Goal: Task Accomplishment & Management: Complete application form

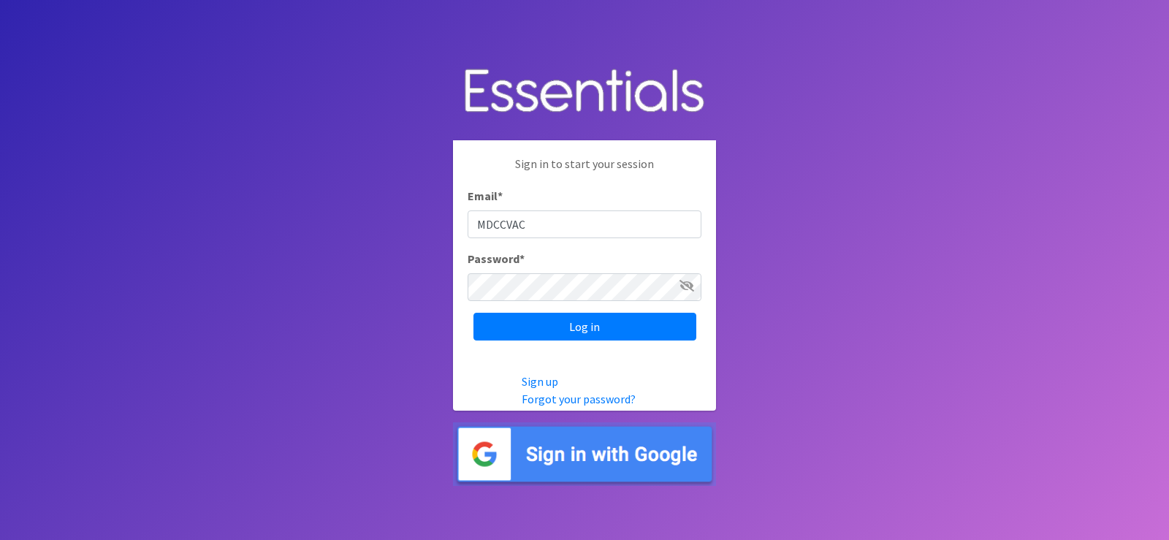
type input "MDCCVAC"
click at [474, 313] on input "Log in" at bounding box center [585, 327] width 223 height 28
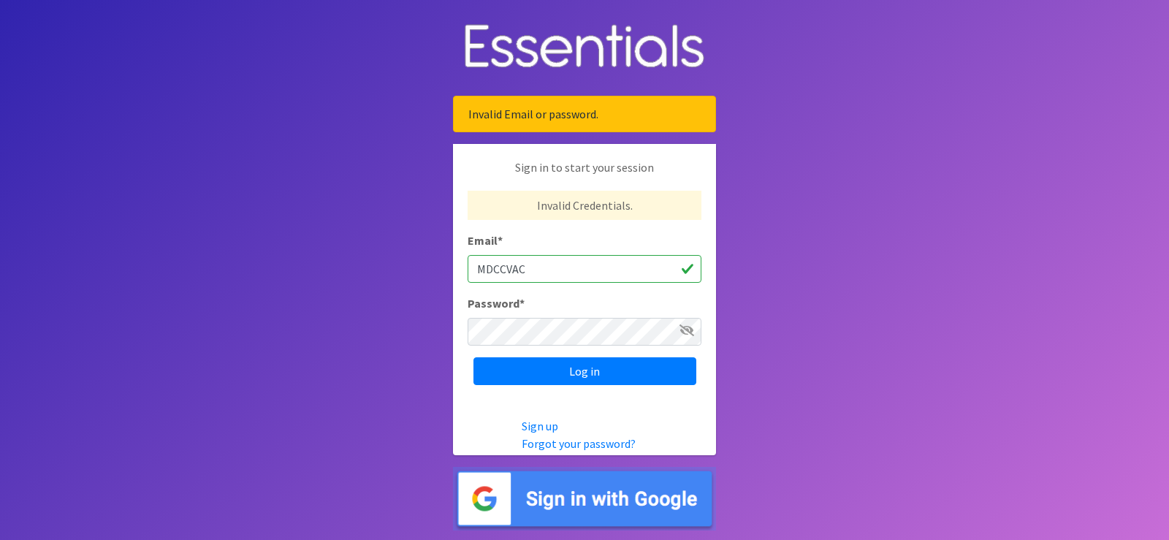
drag, startPoint x: 553, startPoint y: 269, endPoint x: 459, endPoint y: 263, distance: 94.5
click at [553, 269] on input "MDCCVAC" at bounding box center [585, 269] width 234 height 28
type input "nikita.wilson@miamidade.gov"
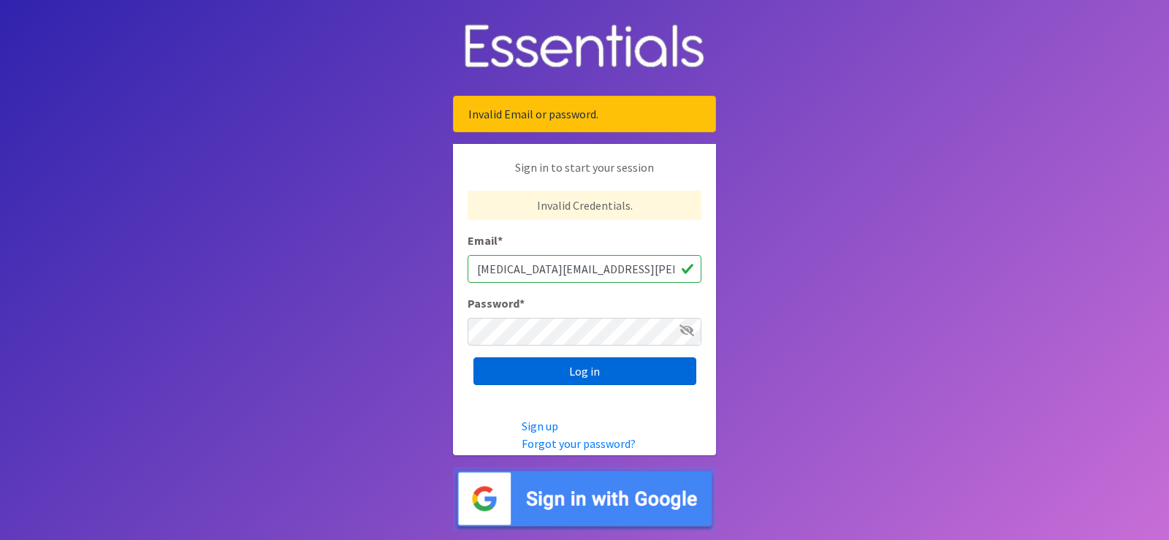
click at [535, 366] on input "Log in" at bounding box center [585, 371] width 223 height 28
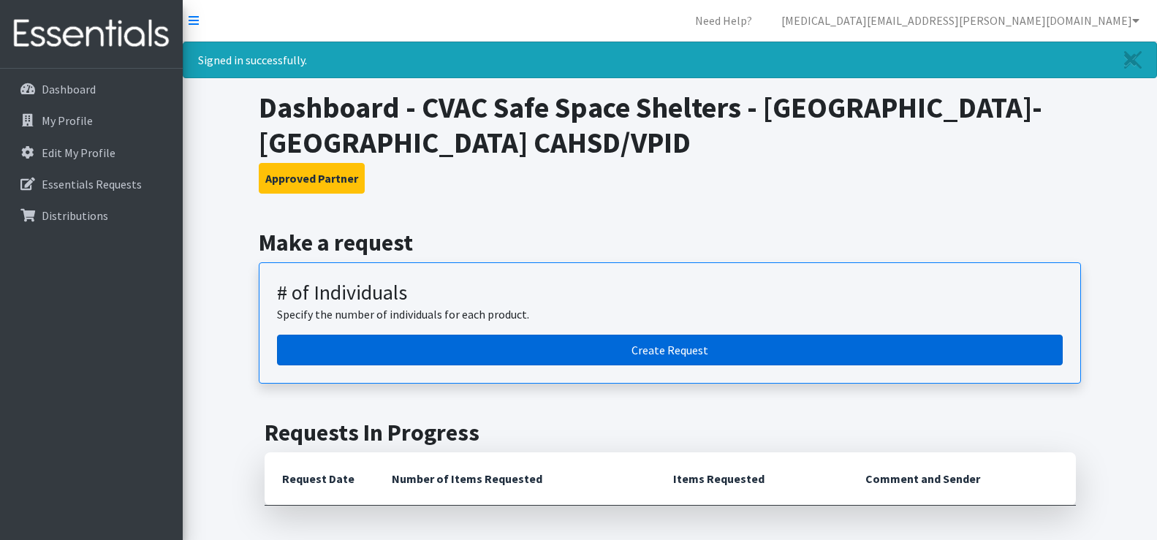
click at [610, 349] on link "Create Request" at bounding box center [670, 350] width 786 height 31
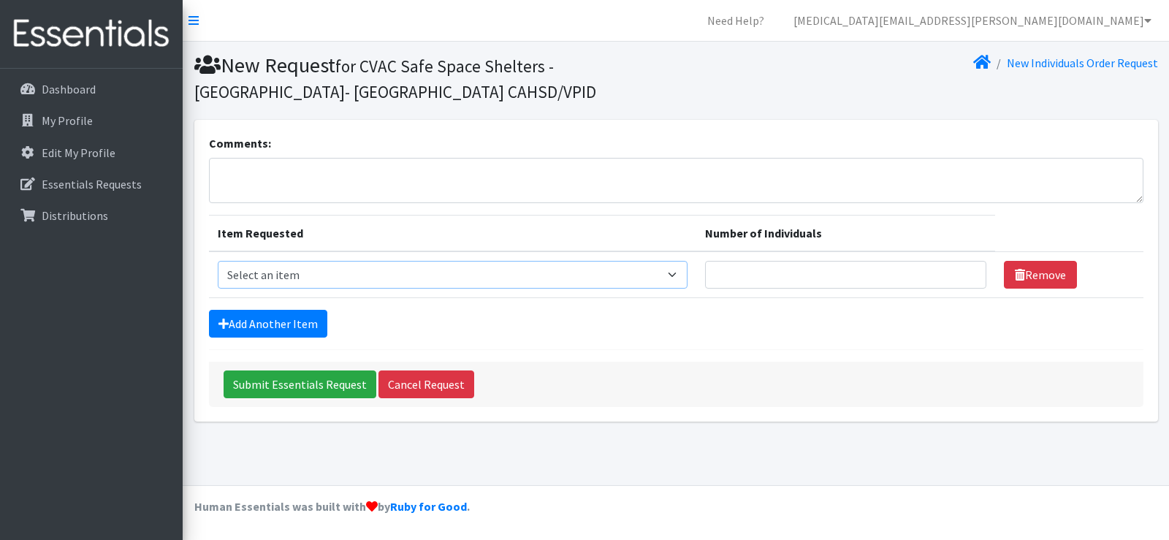
click at [366, 273] on select "Select an item # - Total number of kids being served with this order: Baby wipe…" at bounding box center [453, 275] width 470 height 28
select select "2649"
click at [218, 261] on select "Select an item # - Total number of kids being served with this order: Baby wipe…" at bounding box center [453, 275] width 470 height 28
click at [767, 279] on input "Number of Individuals" at bounding box center [845, 275] width 281 height 28
type input "180"
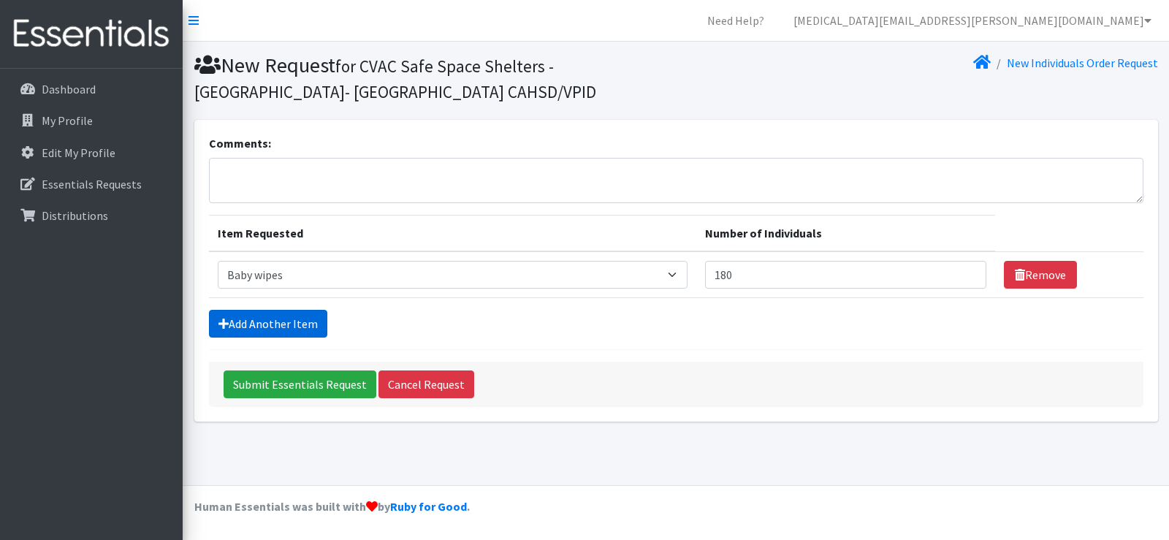
click at [290, 318] on link "Add Another Item" at bounding box center [268, 324] width 118 height 28
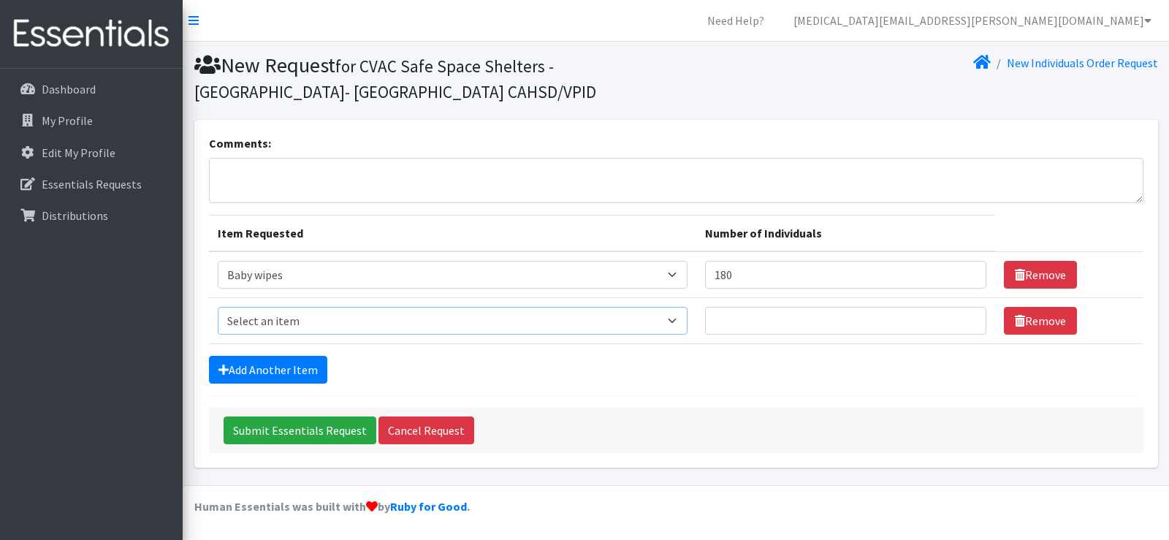
click at [288, 318] on select "Select an item # - Total number of kids being served with this order: Baby wipe…" at bounding box center [453, 321] width 470 height 28
select select "2652"
click at [218, 307] on select "Select an item # - Total number of kids being served with this order: Baby wipe…" at bounding box center [453, 321] width 470 height 28
click at [775, 327] on input "Number of Individuals" at bounding box center [845, 321] width 281 height 28
type input "20"
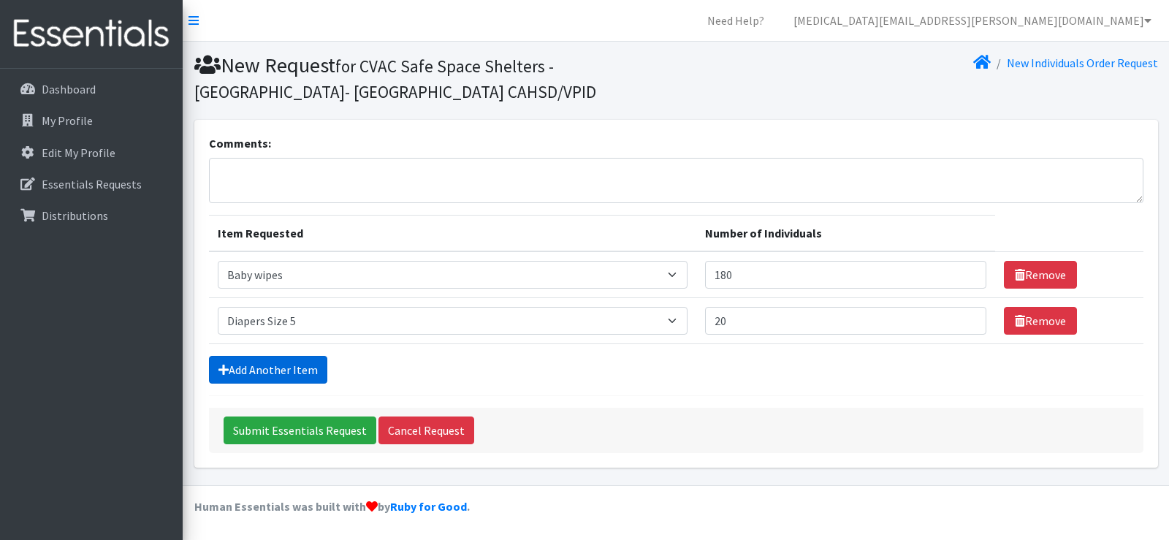
click at [303, 365] on link "Add Another Item" at bounding box center [268, 370] width 118 height 28
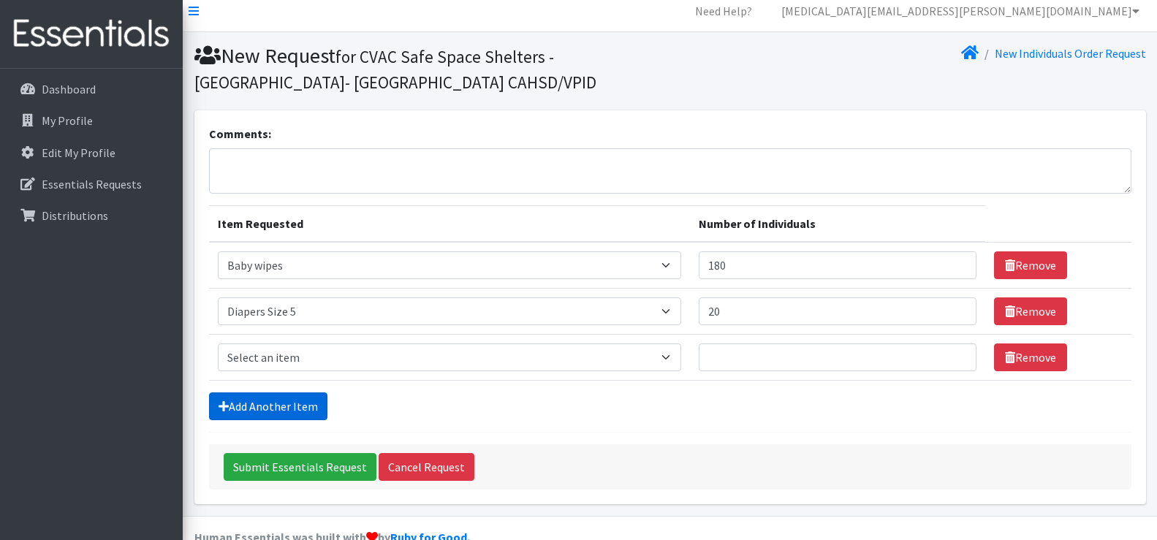
scroll to position [39, 0]
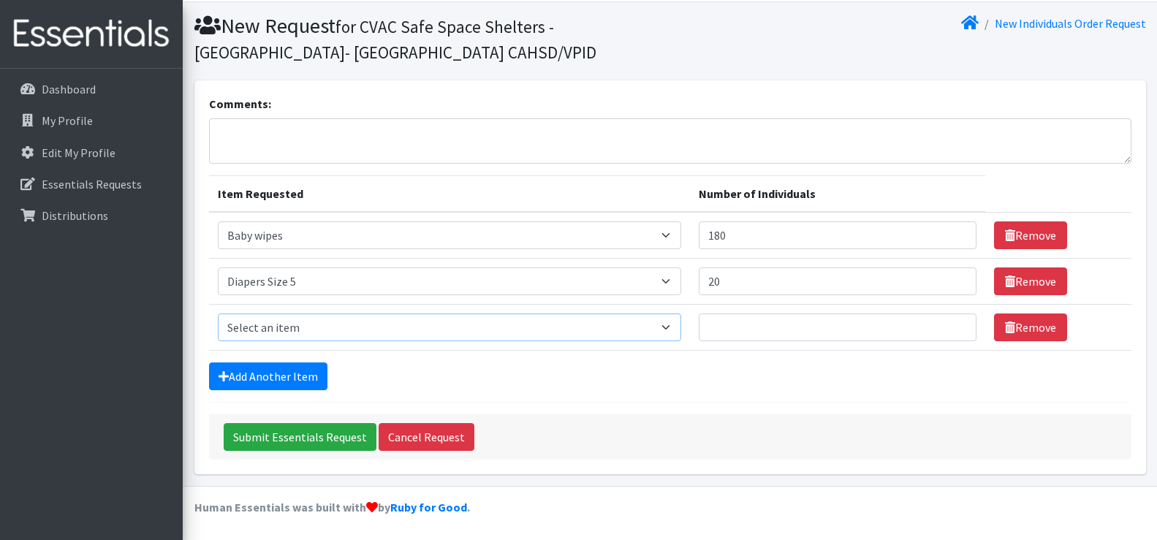
click at [312, 329] on select "Select an item # - Total number of kids being served with this order: Baby wipe…" at bounding box center [449, 328] width 463 height 28
select select "2674"
click at [218, 314] on select "Select an item # - Total number of kids being served with this order: Baby wipe…" at bounding box center [449, 328] width 463 height 28
click at [723, 325] on input "Number of Individuals" at bounding box center [838, 328] width 278 height 28
type input "20"
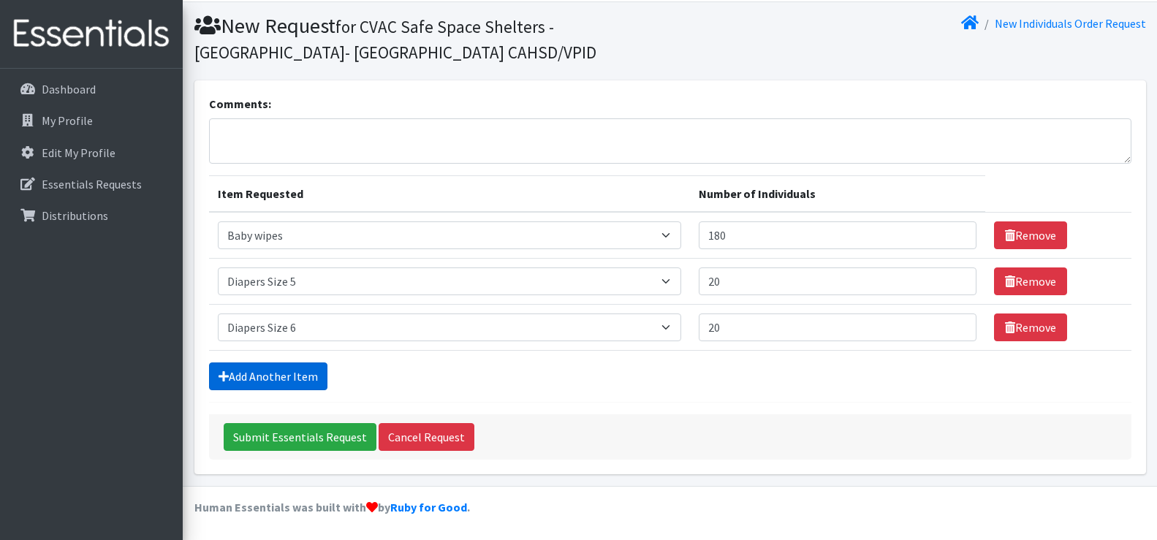
click at [300, 373] on link "Add Another Item" at bounding box center [268, 377] width 118 height 28
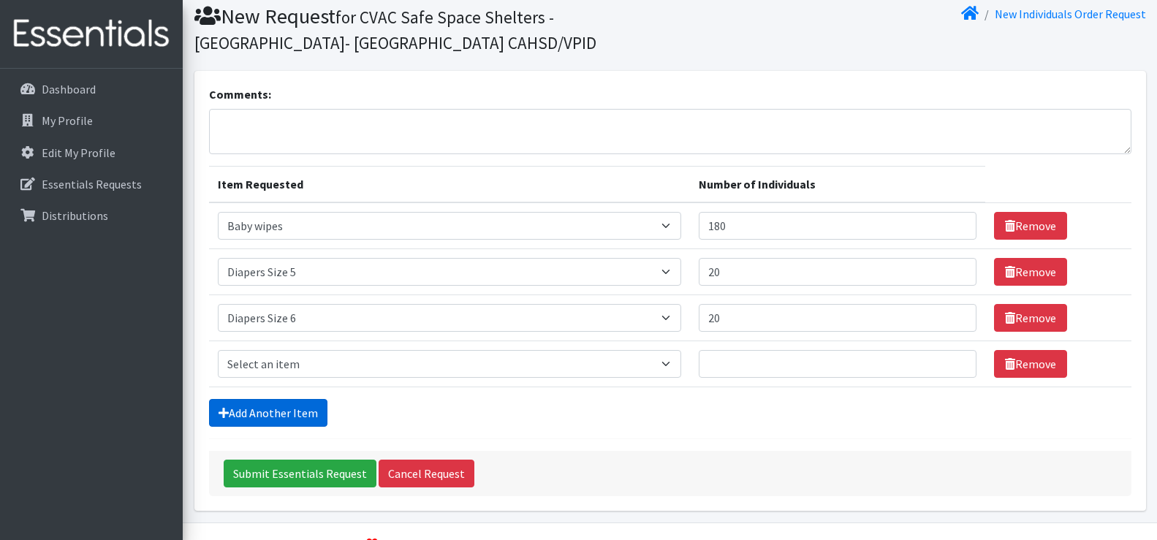
scroll to position [86, 0]
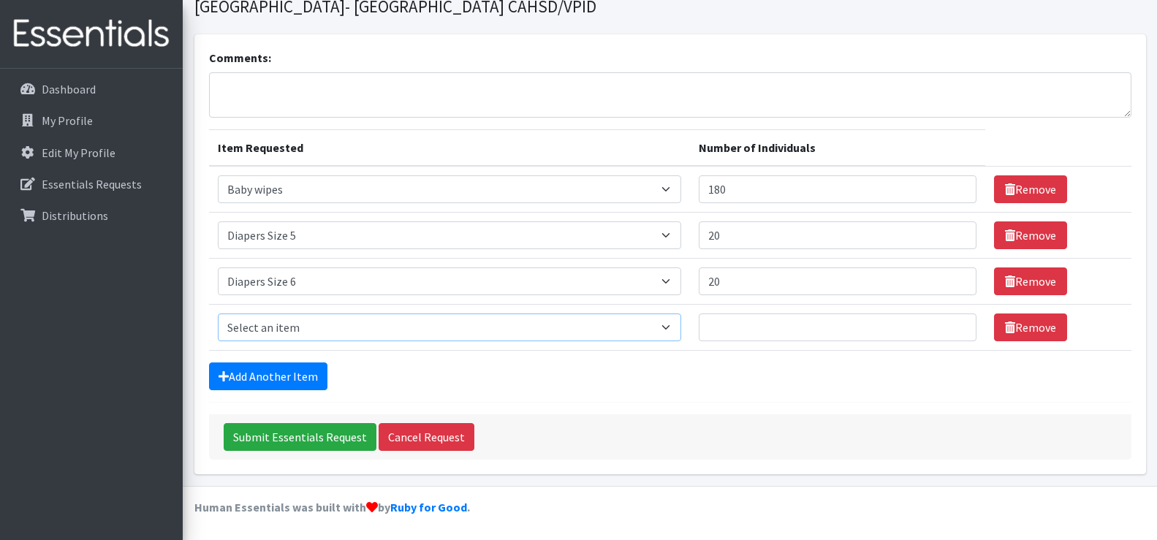
click at [305, 331] on select "Select an item # - Total number of kids being served with this order: Baby wipe…" at bounding box center [449, 328] width 463 height 28
select select "2680"
click at [218, 314] on select "Select an item # - Total number of kids being served with this order: Baby wipe…" at bounding box center [449, 328] width 463 height 28
click at [723, 328] on input "Number of Individuals" at bounding box center [838, 328] width 278 height 28
type input "20"
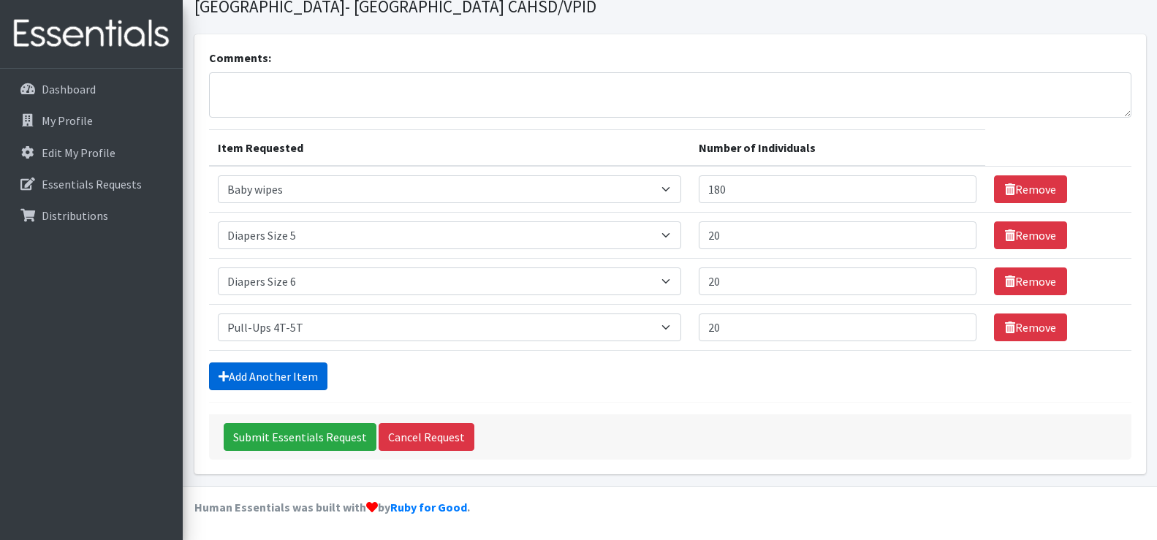
click at [308, 373] on link "Add Another Item" at bounding box center [268, 377] width 118 height 28
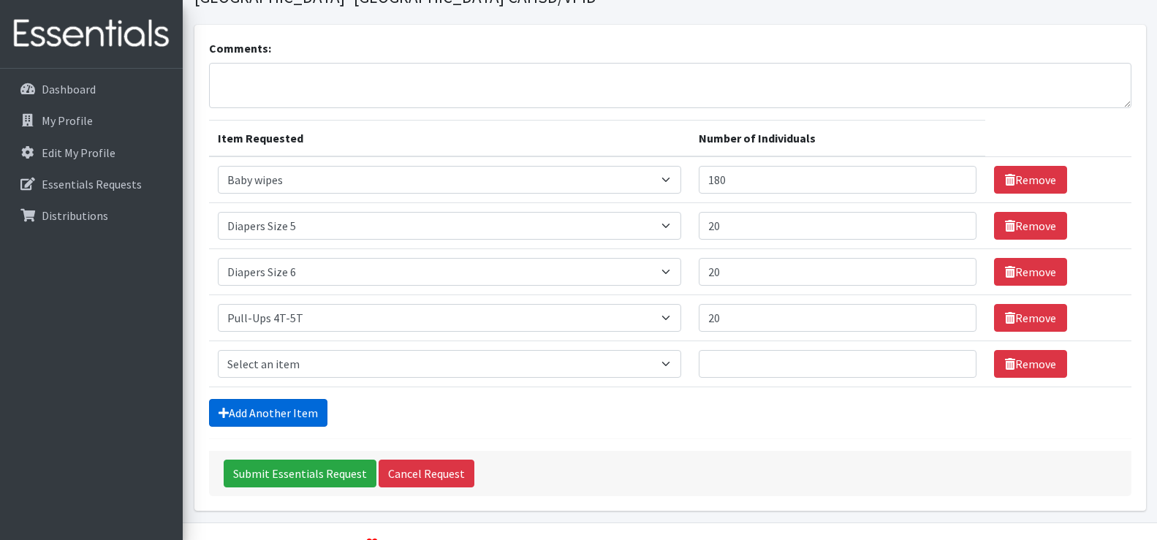
scroll to position [132, 0]
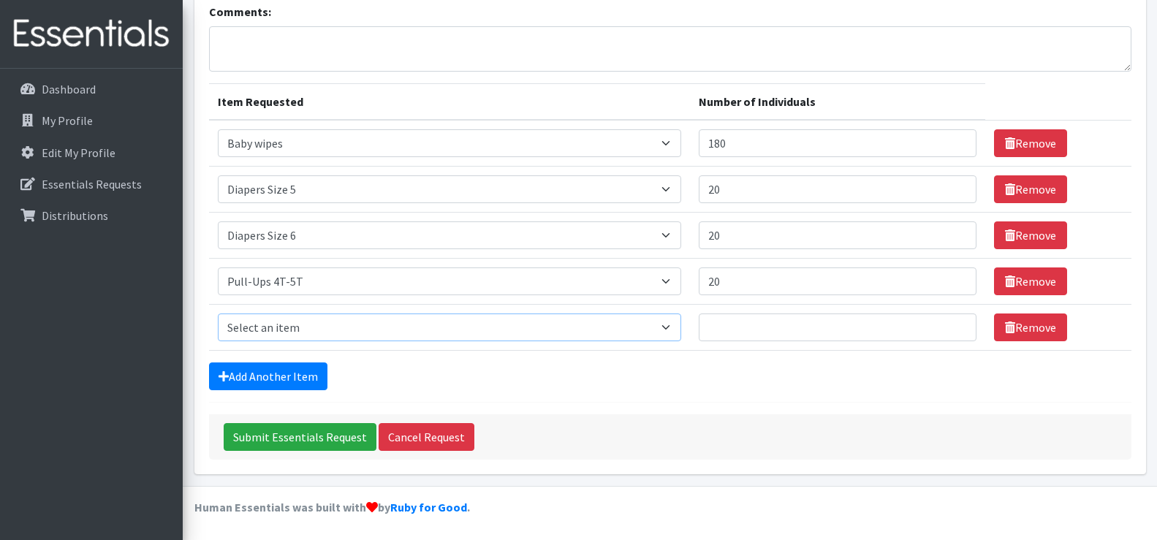
click at [321, 323] on select "Select an item # - Total number of kids being served with this order: Baby wipe…" at bounding box center [449, 328] width 463 height 28
select select "15229"
click at [218, 314] on select "Select an item # - Total number of kids being served with this order: Baby wipe…" at bounding box center [449, 328] width 463 height 28
click at [728, 331] on input "Number of Individuals" at bounding box center [838, 328] width 278 height 28
type input "20"
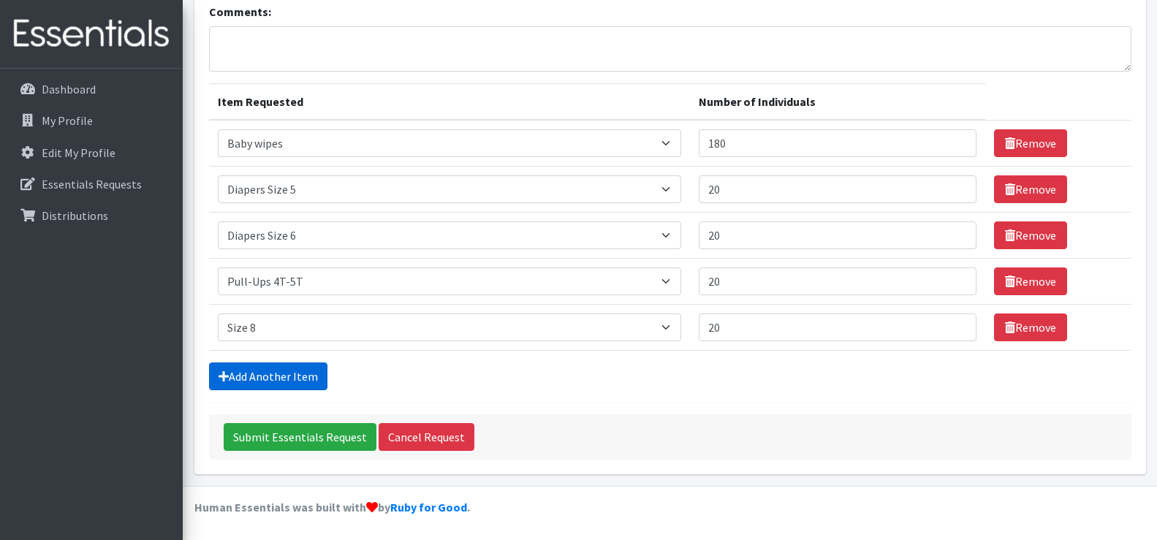
click at [270, 374] on link "Add Another Item" at bounding box center [268, 377] width 118 height 28
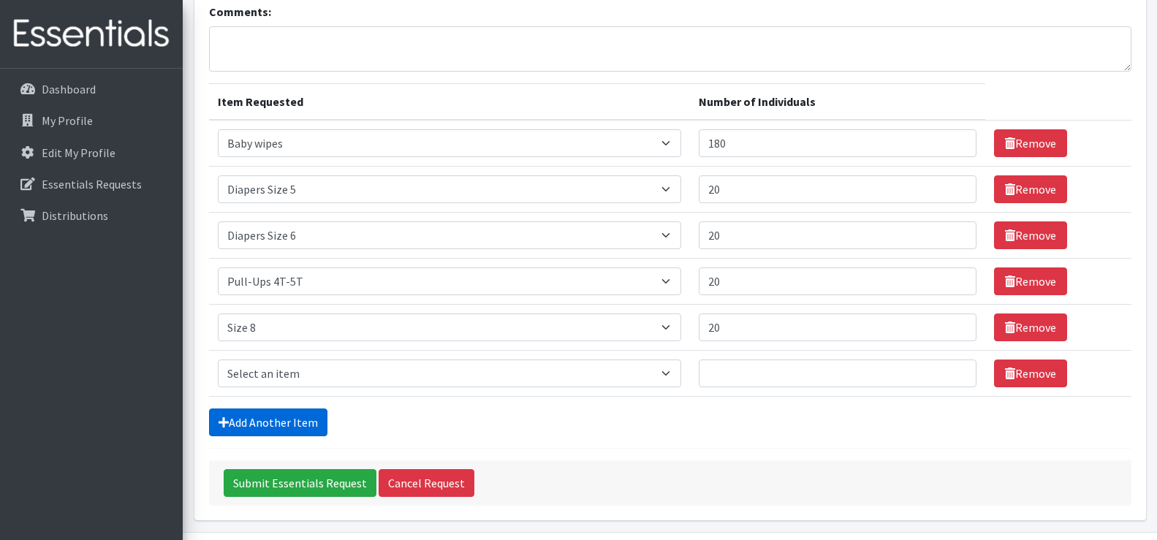
scroll to position [178, 0]
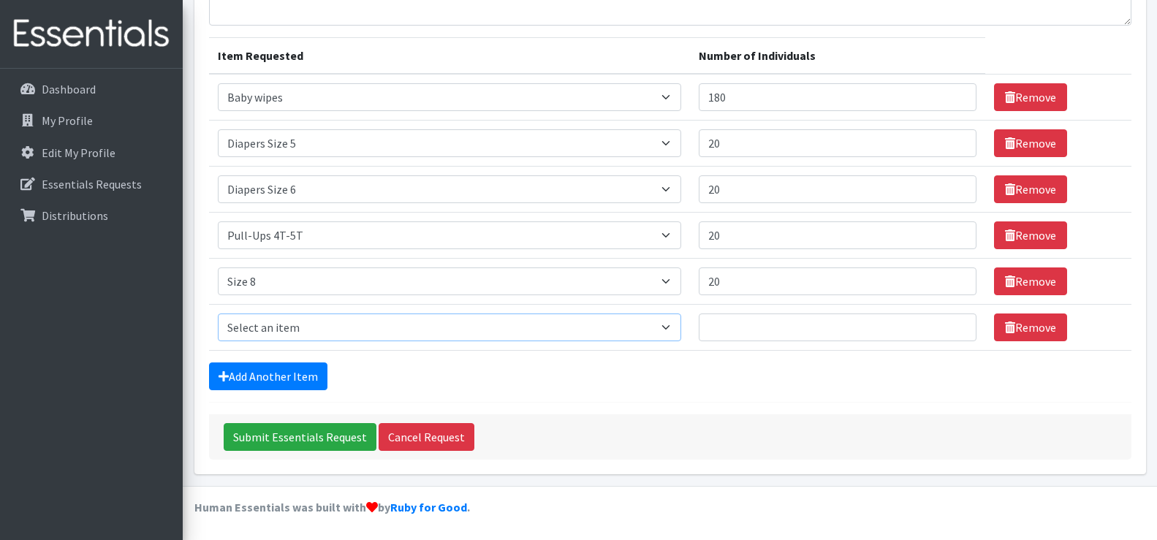
click at [281, 317] on select "Select an item # - Total number of kids being served with this order: Baby wipe…" at bounding box center [449, 328] width 463 height 28
select select "12644"
click at [218, 314] on select "Select an item # - Total number of kids being served with this order: Baby wipe…" at bounding box center [449, 328] width 463 height 28
click at [779, 326] on input "Number of Individuals" at bounding box center [838, 328] width 278 height 28
type input "20"
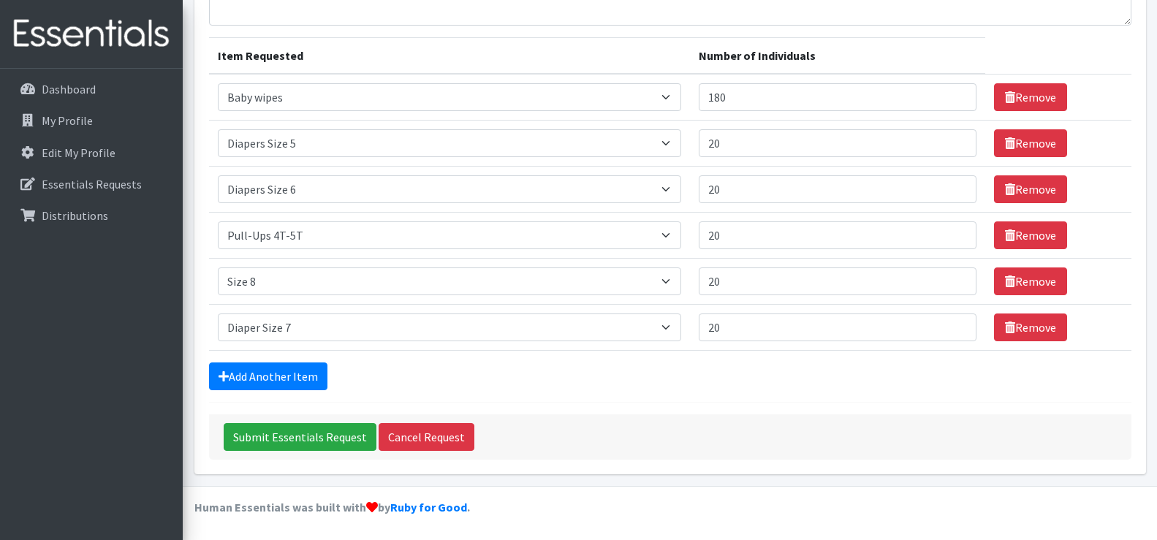
click at [767, 403] on form "Comments: Item Requested Number of Individuals Item Requested Select an item # …" at bounding box center [670, 208] width 922 height 503
click at [300, 374] on link "Add Another Item" at bounding box center [268, 377] width 118 height 28
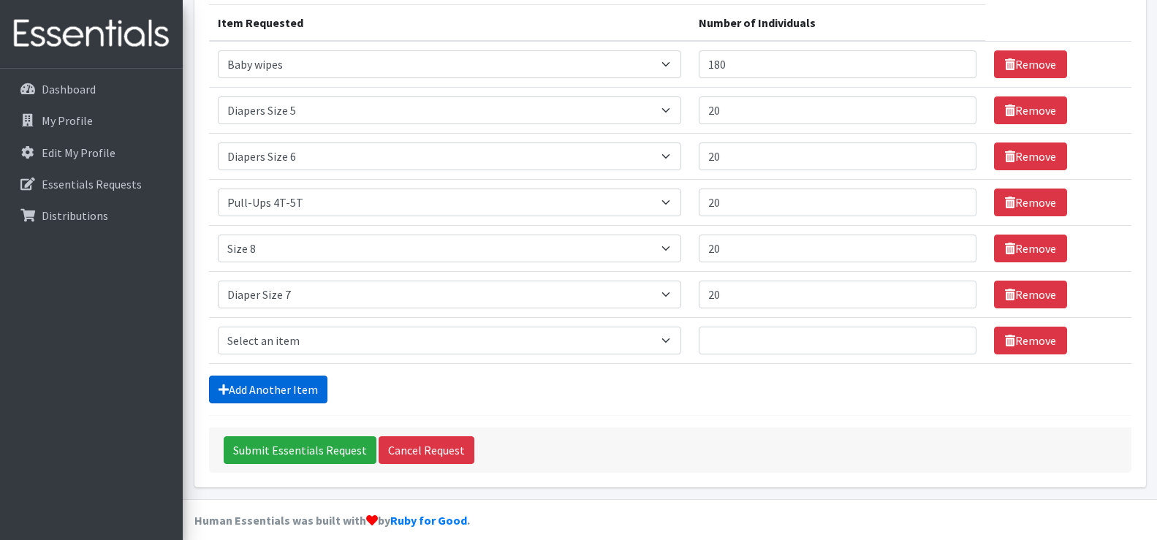
scroll to position [224, 0]
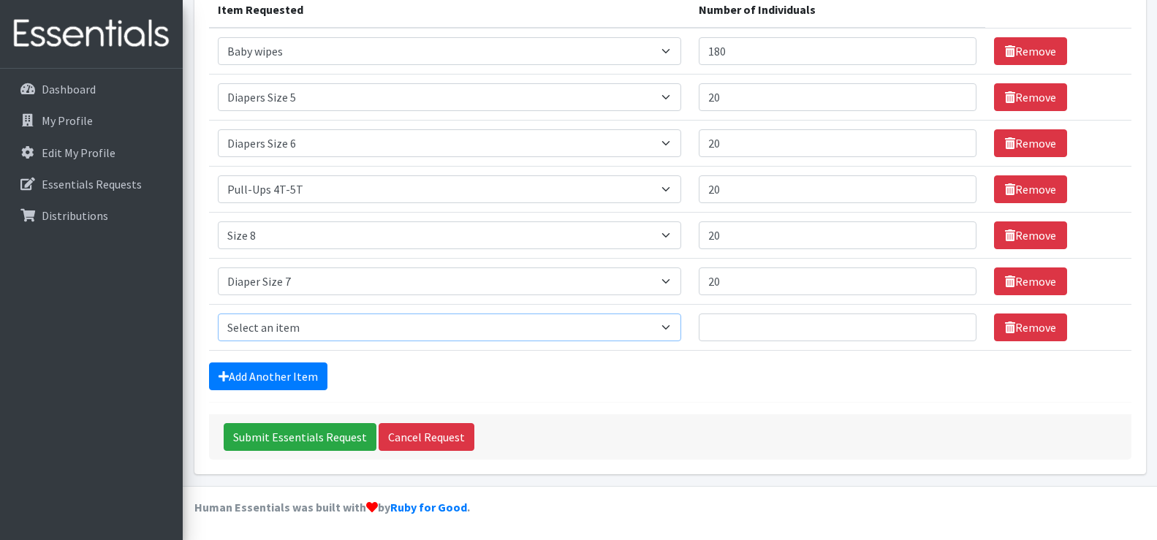
click at [309, 329] on select "Select an item # - Total number of kids being served with this order: Baby wipe…" at bounding box center [449, 328] width 463 height 28
select select "10202"
click at [218, 314] on select "Select an item # - Total number of kids being served with this order: Baby wipe…" at bounding box center [449, 328] width 463 height 28
click at [699, 330] on input "Number of Individuals" at bounding box center [838, 328] width 278 height 28
click at [714, 330] on input "Number of Individuals" at bounding box center [838, 328] width 278 height 28
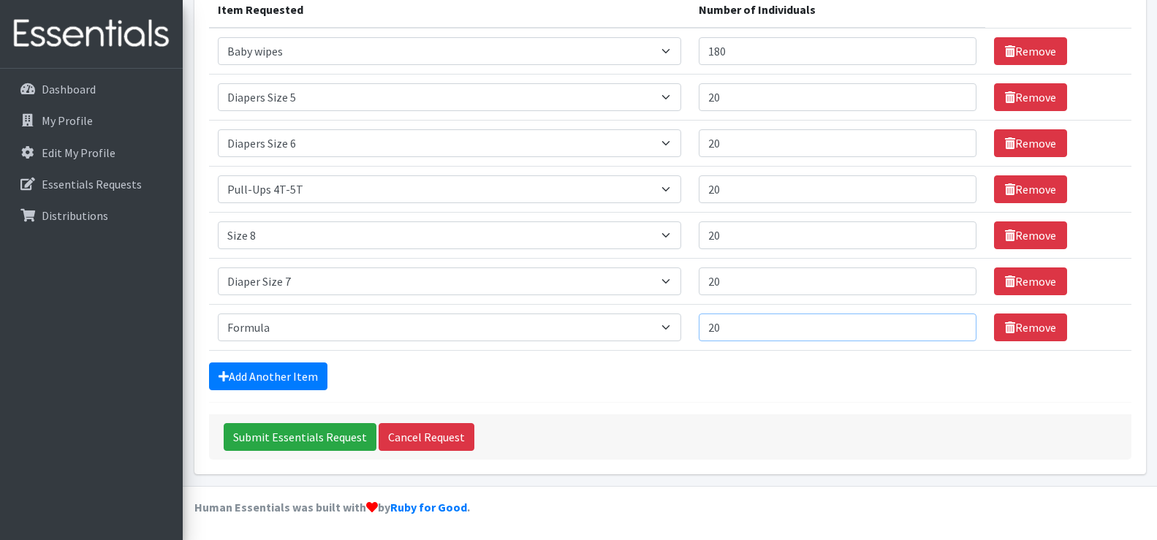
type input "20"
click at [714, 387] on div "Add Another Item" at bounding box center [670, 377] width 922 height 28
click at [781, 329] on input "20" at bounding box center [838, 328] width 278 height 28
click at [1039, 326] on link "Remove" at bounding box center [1030, 328] width 73 height 28
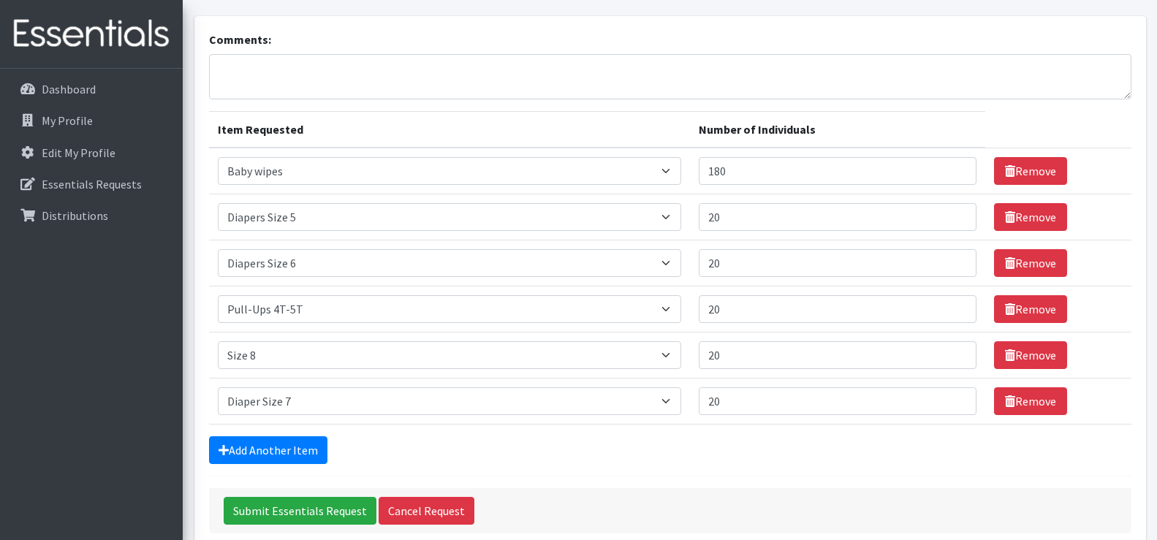
scroll to position [105, 0]
click at [732, 216] on input "20" at bounding box center [838, 216] width 278 height 28
type input "2"
type input "30"
click at [733, 267] on input "20" at bounding box center [838, 262] width 278 height 28
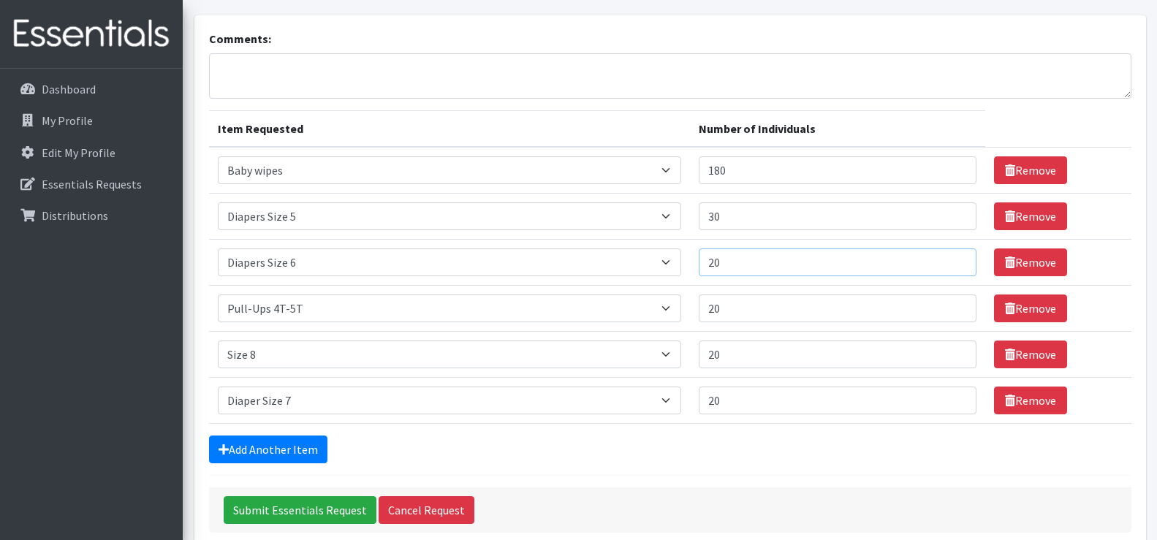
type input "2"
type input "30"
click at [733, 311] on input "20" at bounding box center [838, 309] width 278 height 28
type input "2"
type input "30"
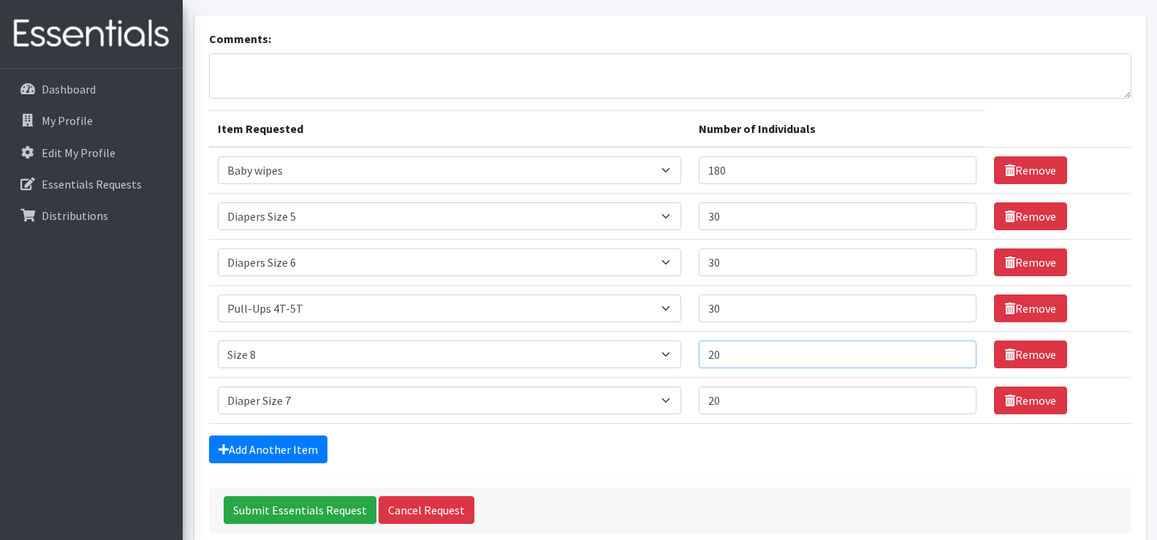
click at [735, 349] on input "20" at bounding box center [838, 355] width 278 height 28
type input "2"
type input "30"
click at [740, 405] on input "20" at bounding box center [838, 401] width 278 height 28
type input "2"
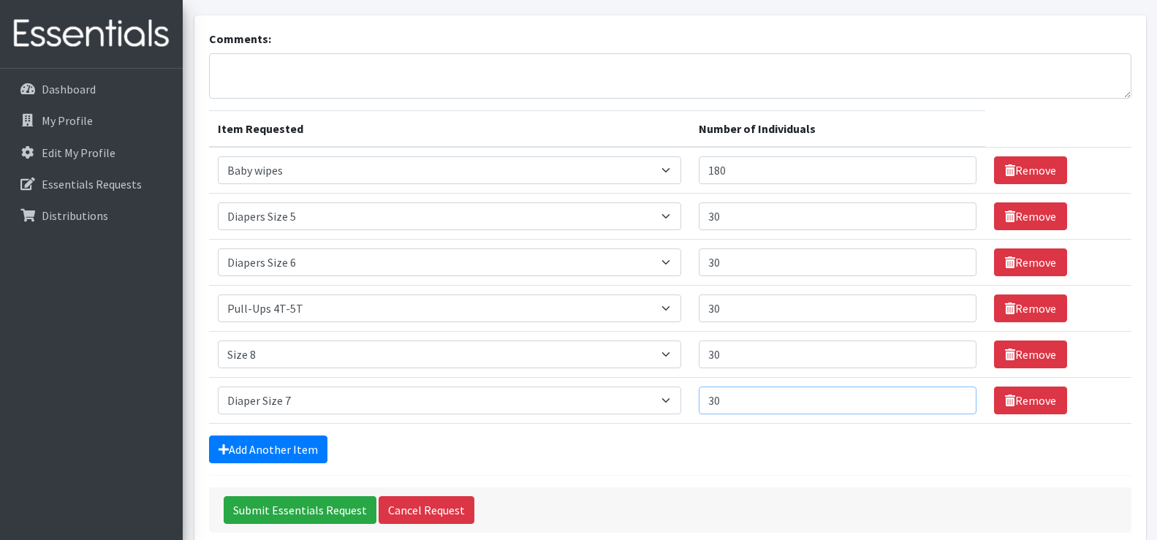
type input "30"
click at [764, 512] on div "Submit Essentials Request Cancel Request" at bounding box center [670, 509] width 922 height 45
click at [745, 218] on input "30" at bounding box center [838, 216] width 278 height 28
type input "3"
type input "1"
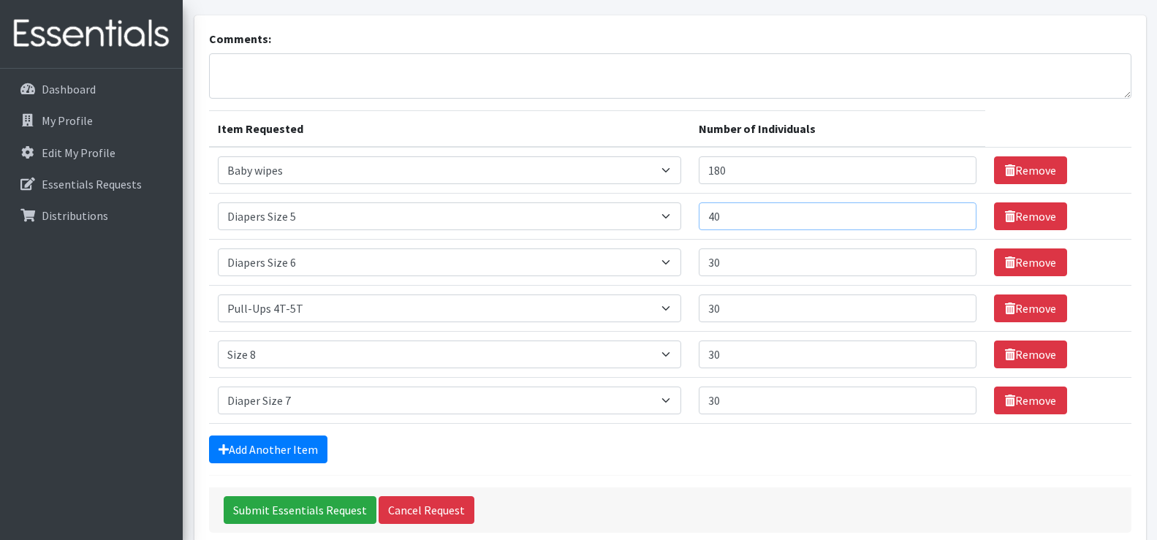
type input "40"
click at [743, 256] on input "30" at bounding box center [838, 262] width 278 height 28
type input "3"
type input "1"
type input "40"
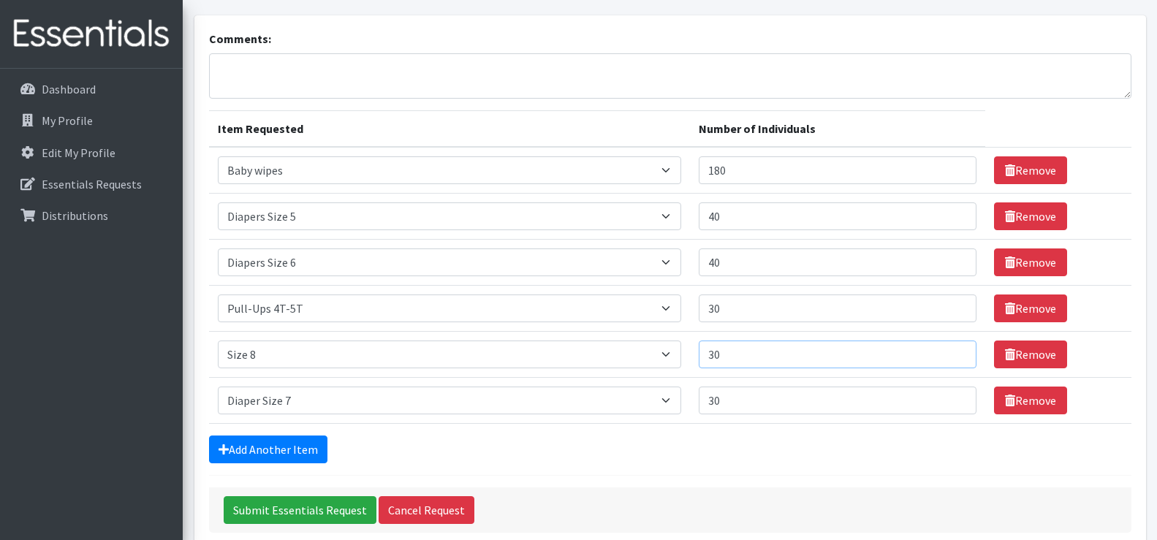
click at [731, 352] on input "30" at bounding box center [838, 355] width 278 height 28
type input "3"
type input "1"
click at [724, 475] on hr at bounding box center [670, 475] width 922 height 1
click at [716, 354] on input "50" at bounding box center [838, 355] width 278 height 28
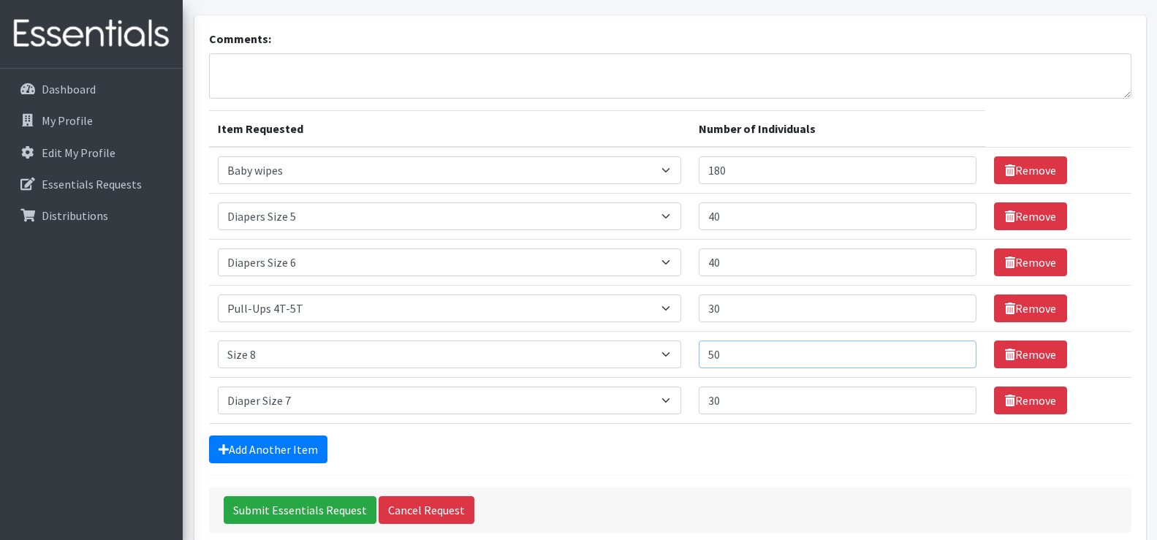
type input "5"
type input "40"
click at [718, 436] on div "Add Another Item" at bounding box center [670, 450] width 922 height 28
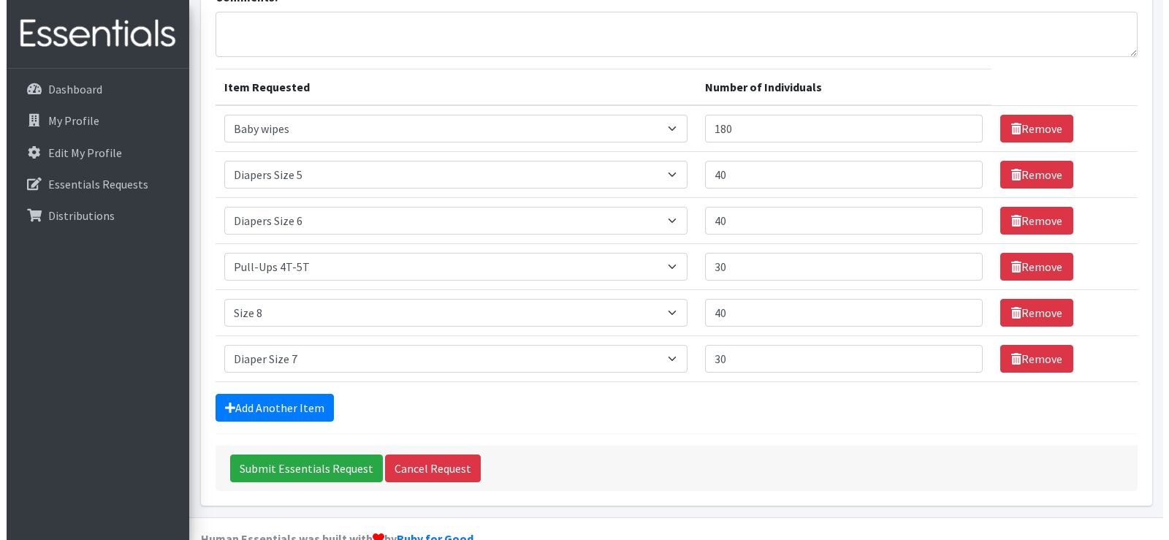
scroll to position [178, 0]
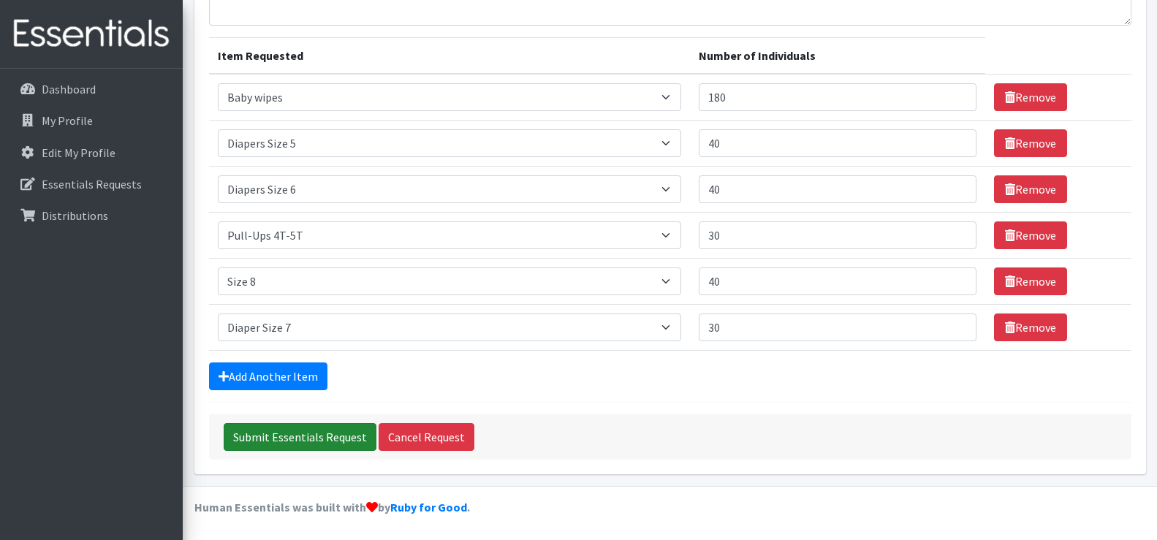
drag, startPoint x: 298, startPoint y: 425, endPoint x: 369, endPoint y: 372, distance: 88.7
click at [369, 372] on form "Comments: Item Requested Number of Individuals Item Requested Select an item # …" at bounding box center [670, 208] width 922 height 503
click at [308, 431] on input "Submit Essentials Request" at bounding box center [300, 437] width 153 height 28
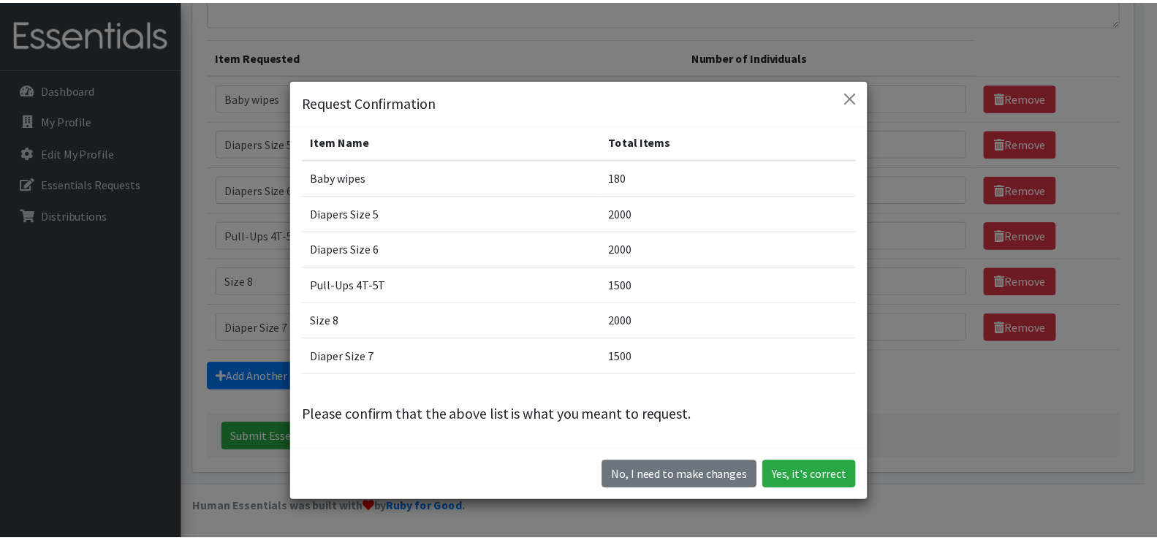
scroll to position [41, 0]
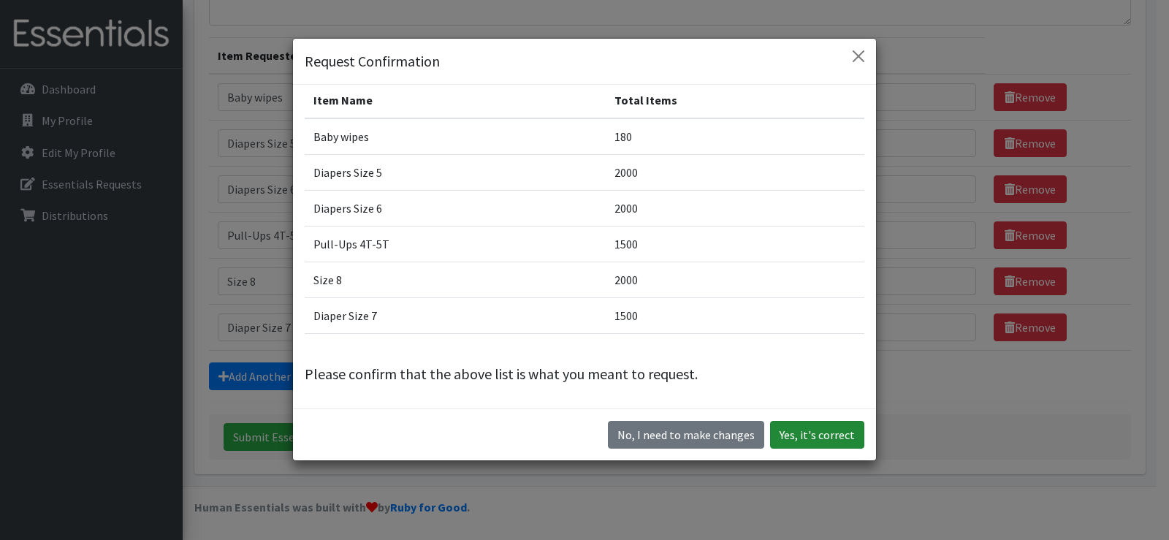
click at [813, 430] on button "Yes, it's correct" at bounding box center [817, 435] width 94 height 28
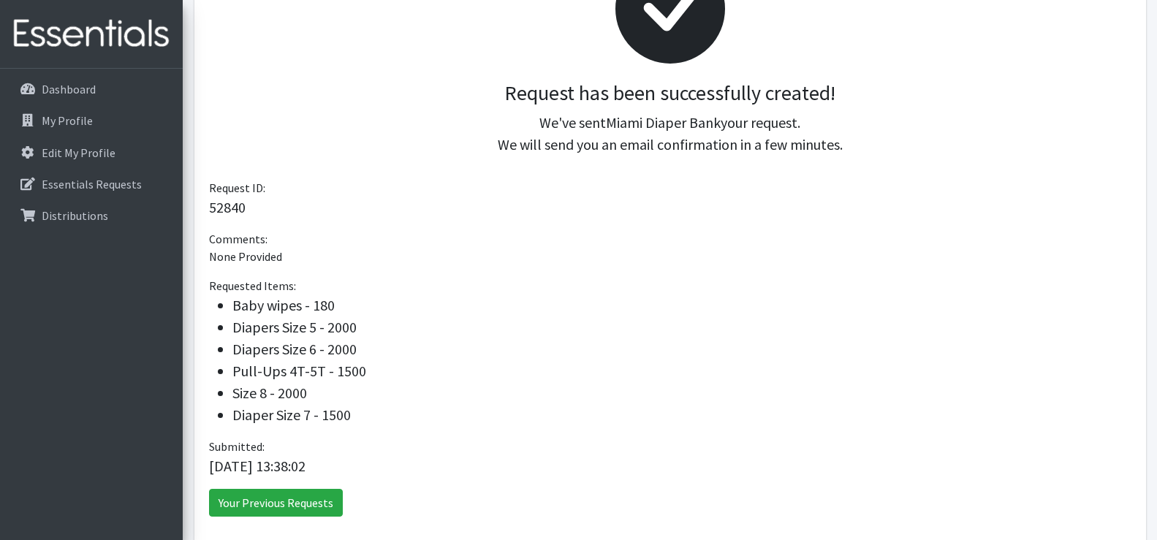
scroll to position [360, 0]
